Goal: Information Seeking & Learning: Learn about a topic

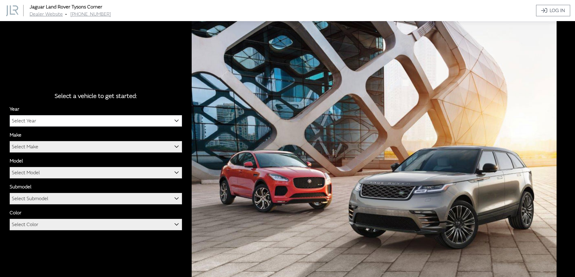
click at [27, 122] on span "Select Year" at bounding box center [24, 121] width 24 height 11
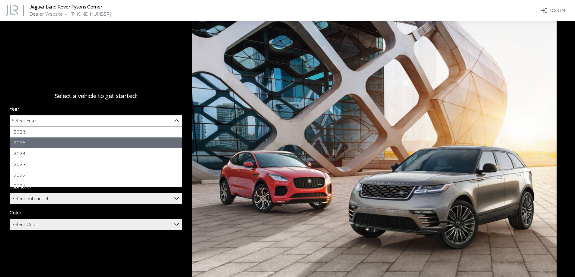
select select "43"
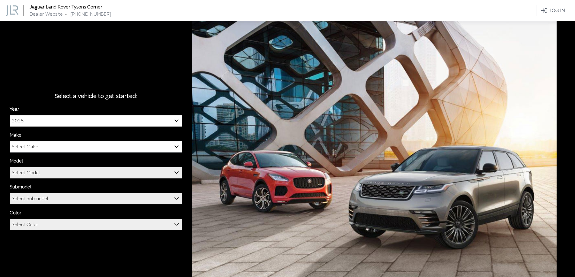
click at [40, 144] on span "Select Make" at bounding box center [96, 147] width 172 height 11
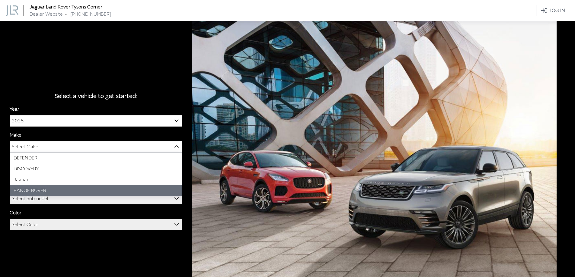
select select "66"
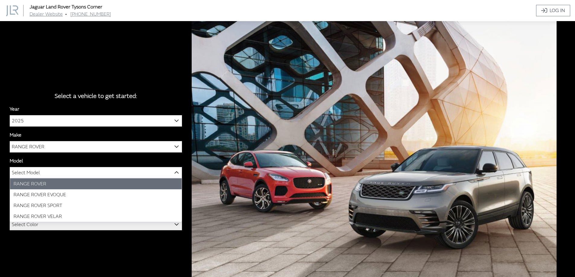
click at [47, 172] on span "Select Model" at bounding box center [96, 173] width 172 height 11
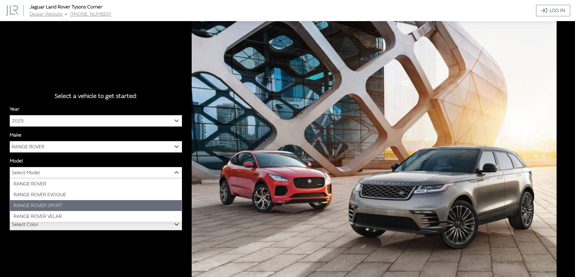
select select "1350"
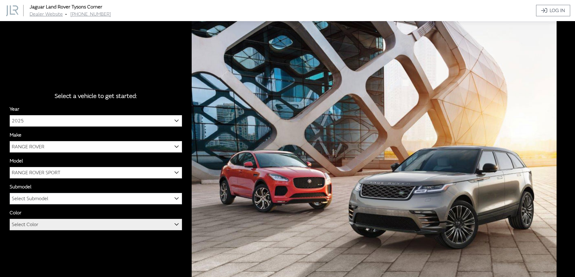
click at [108, 200] on span "Select Submodel" at bounding box center [96, 198] width 172 height 11
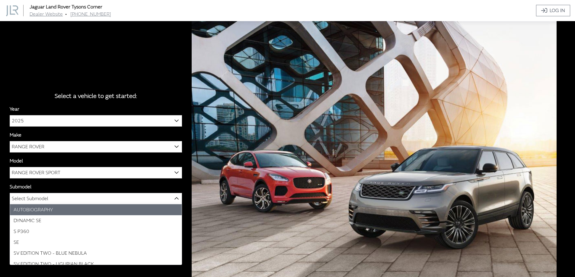
scroll to position [21, 0]
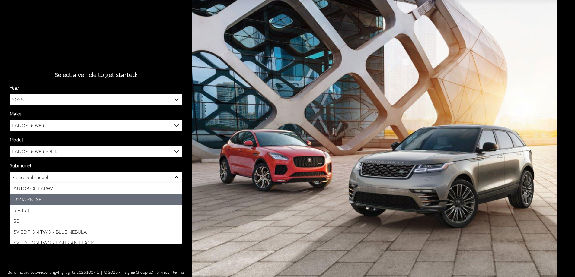
select select "4046"
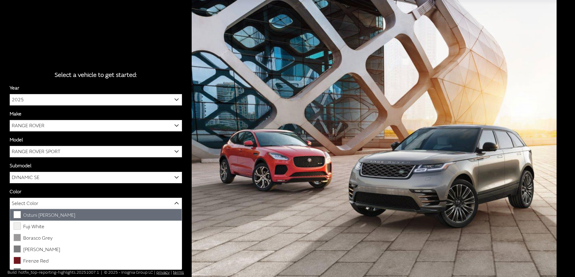
click at [63, 204] on span "Select Color" at bounding box center [96, 203] width 172 height 11
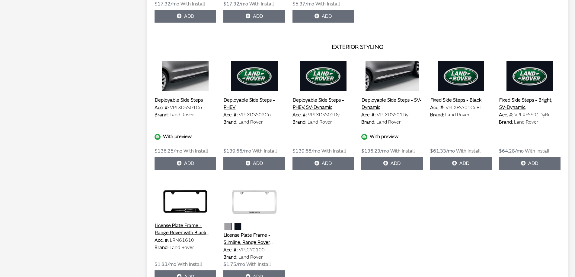
scroll to position [623, 0]
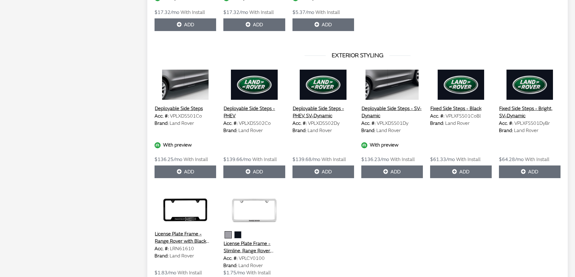
click at [257, 107] on button "Deployable Side Steps - PHEV" at bounding box center [254, 112] width 62 height 15
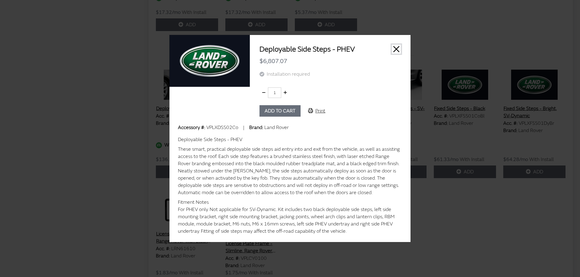
click at [396, 48] on button "Close" at bounding box center [395, 49] width 9 height 9
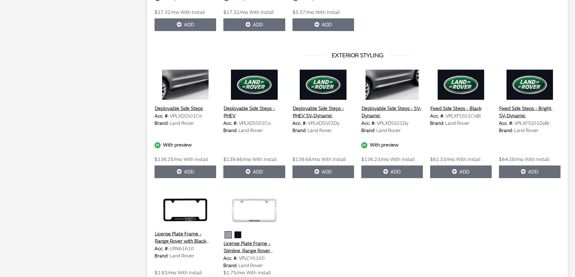
click at [317, 114] on button "Deployable Side Steps - PHEV, SV-Dynamic" at bounding box center [323, 112] width 62 height 15
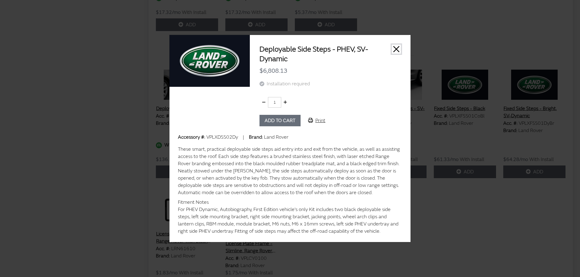
click at [395, 47] on button "Close" at bounding box center [395, 49] width 9 height 9
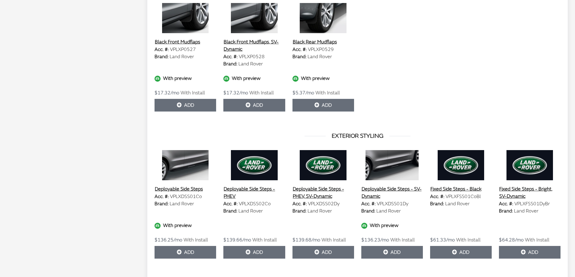
scroll to position [563, 0]
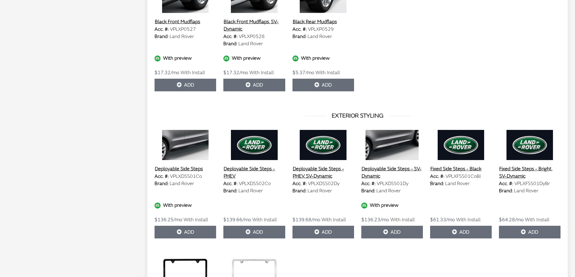
click at [461, 168] on button "Fixed Side Steps - Black" at bounding box center [456, 169] width 52 height 8
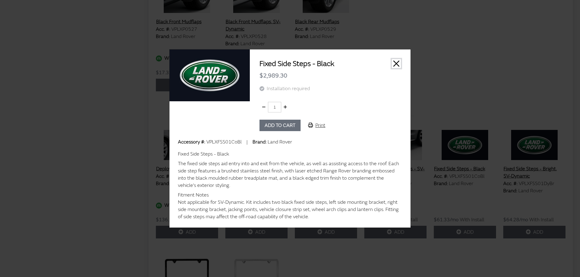
click at [393, 63] on button "Close" at bounding box center [395, 63] width 9 height 9
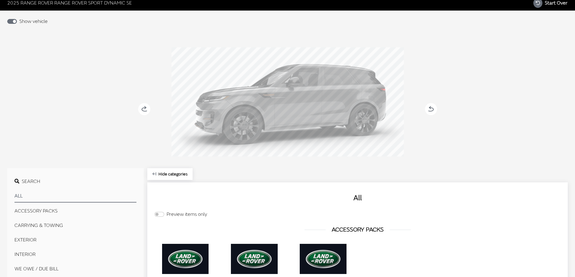
scroll to position [0, 0]
